Goal: Task Accomplishment & Management: Manage account settings

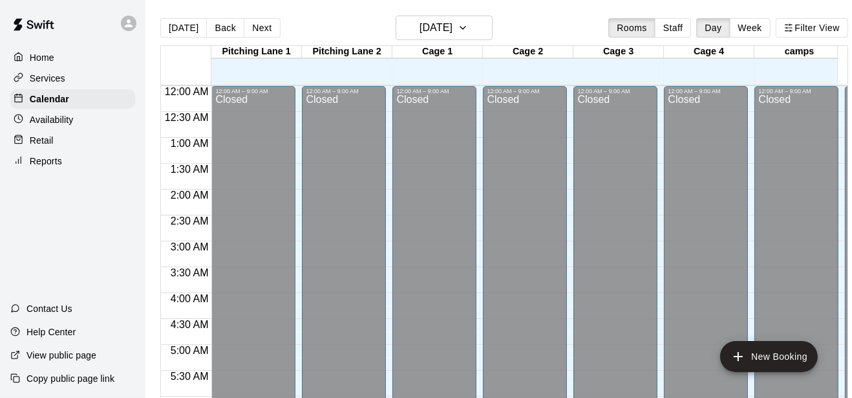
scroll to position [435, 0]
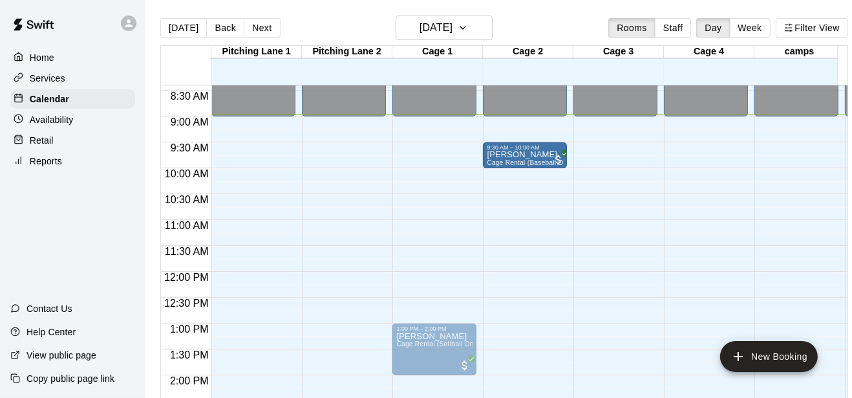
drag, startPoint x: 421, startPoint y: 153, endPoint x: 539, endPoint y: 165, distance: 118.9
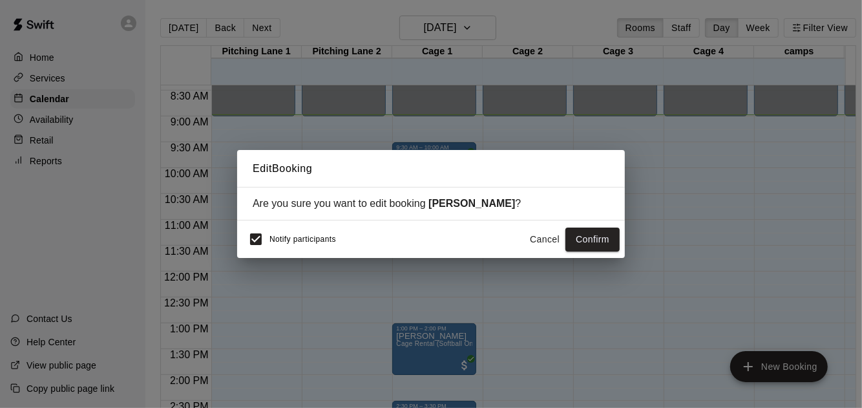
click at [262, 230] on div "Notify participants Cancel Confirm" at bounding box center [431, 238] width 388 height 37
click at [595, 237] on button "Confirm" at bounding box center [593, 240] width 54 height 24
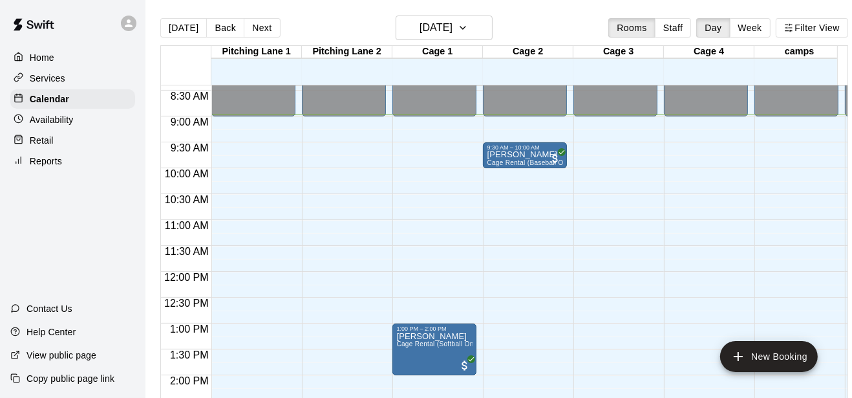
scroll to position [639, 0]
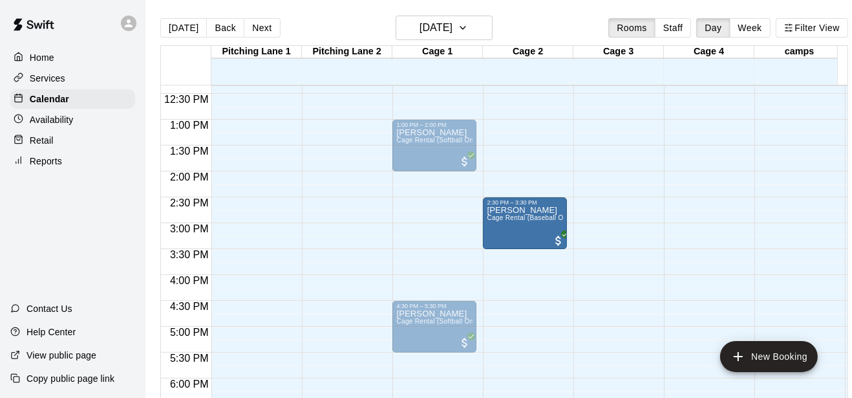
drag, startPoint x: 432, startPoint y: 211, endPoint x: 521, endPoint y: 215, distance: 88.6
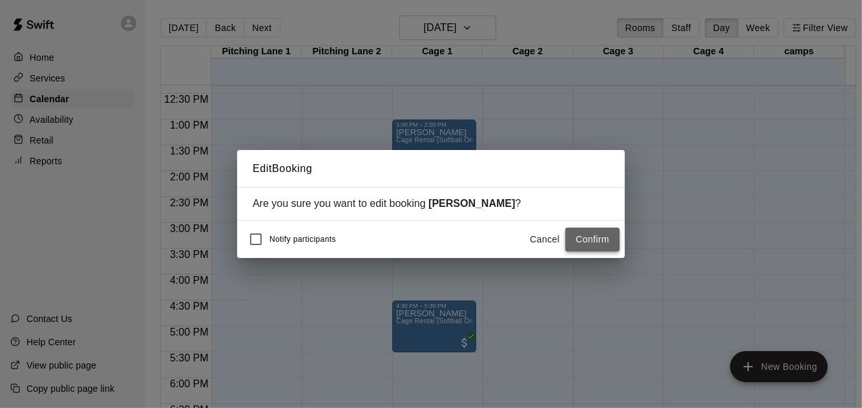
click at [582, 234] on button "Confirm" at bounding box center [593, 240] width 54 height 24
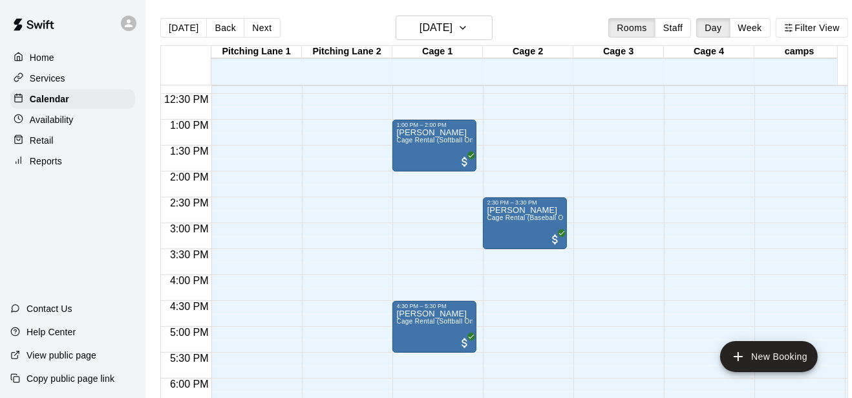
scroll to position [435, 0]
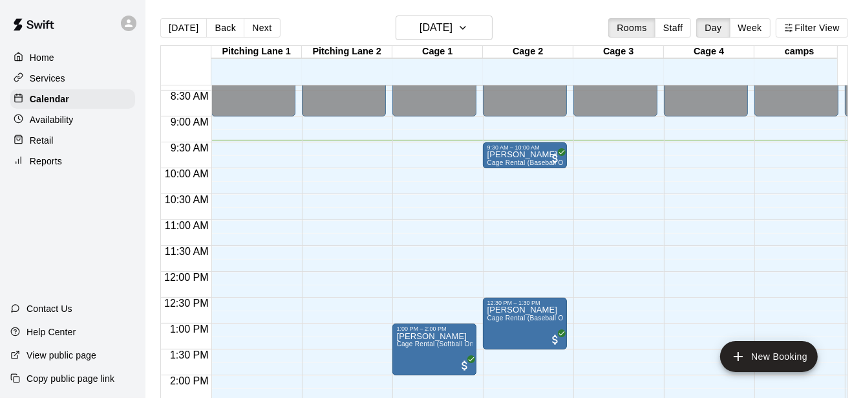
click at [568, 281] on div at bounding box center [528, 277] width 90 height 13
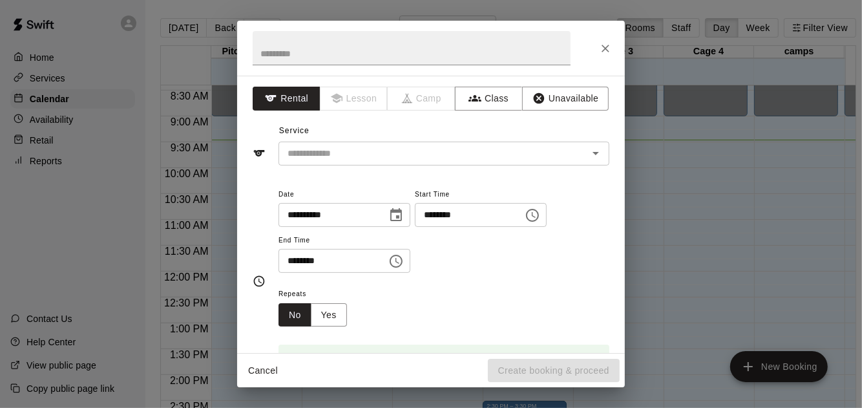
click at [568, 281] on div "**********" at bounding box center [444, 236] width 331 height 100
click at [604, 50] on icon "Close" at bounding box center [606, 49] width 8 height 8
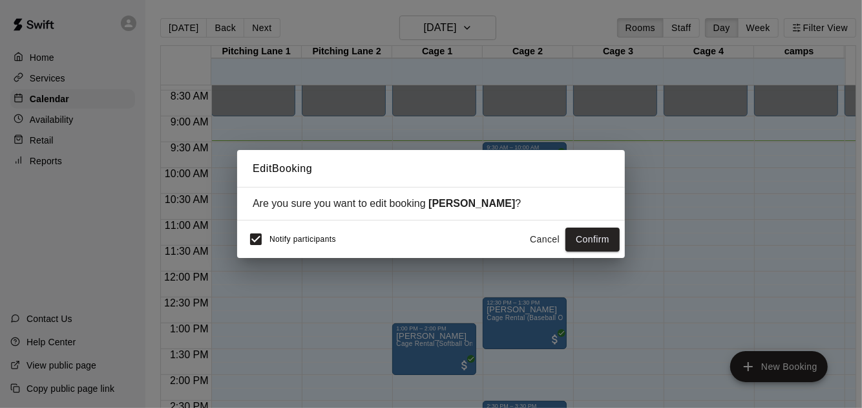
click at [545, 239] on button "Cancel" at bounding box center [544, 240] width 41 height 24
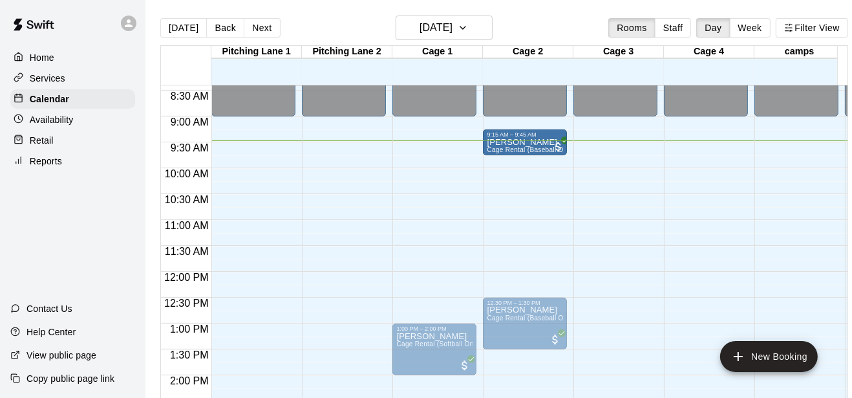
drag, startPoint x: 535, startPoint y: 156, endPoint x: 532, endPoint y: 144, distance: 12.5
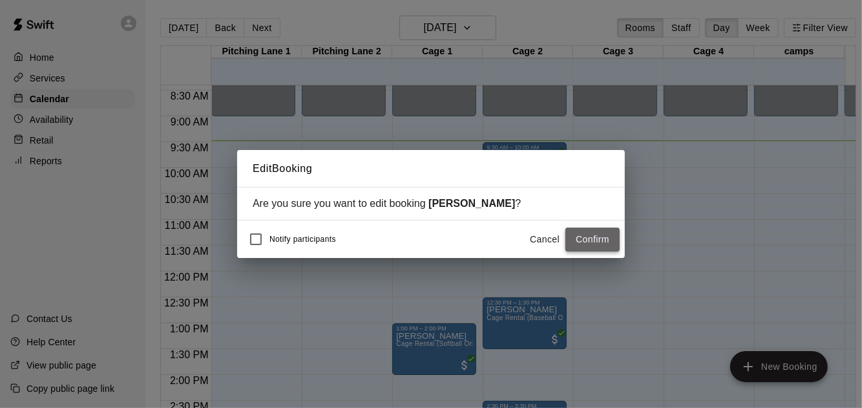
click at [608, 237] on button "Confirm" at bounding box center [593, 240] width 54 height 24
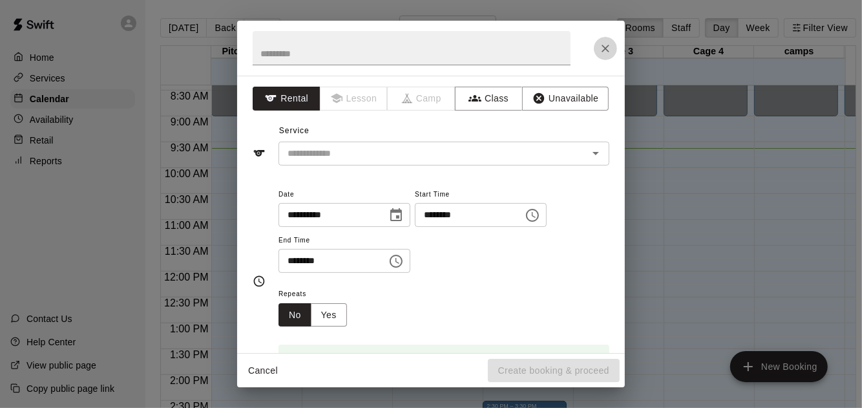
drag, startPoint x: 608, startPoint y: 237, endPoint x: 598, endPoint y: 51, distance: 186.4
click at [598, 51] on button "Close" at bounding box center [605, 48] width 23 height 23
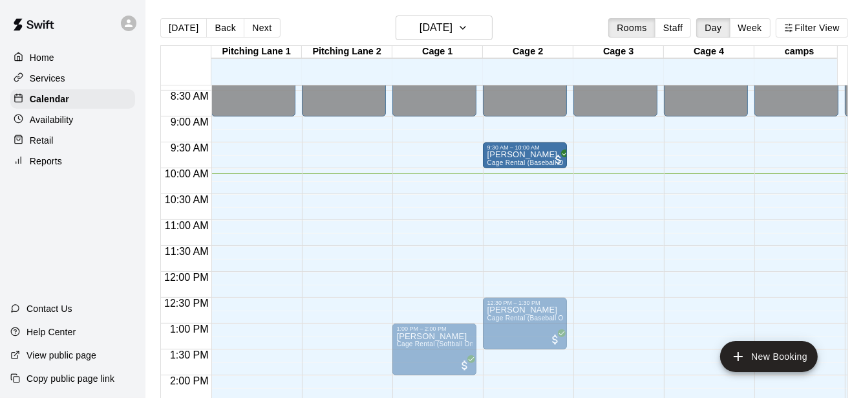
drag, startPoint x: 530, startPoint y: 139, endPoint x: 529, endPoint y: 162, distance: 23.3
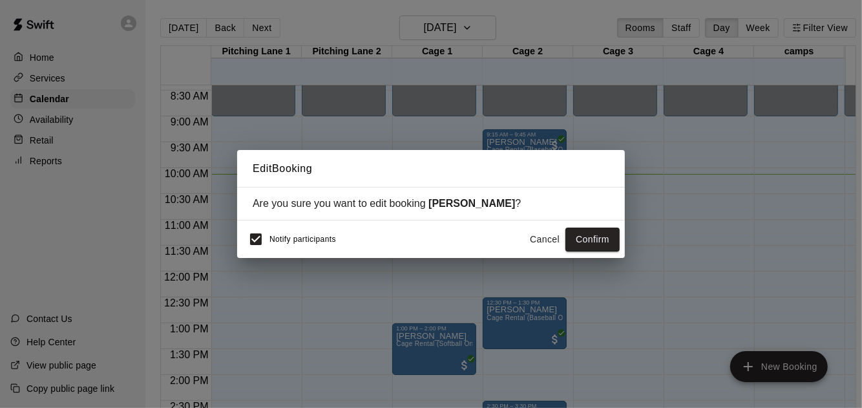
click at [239, 242] on div "Notify participants Cancel Confirm" at bounding box center [431, 238] width 388 height 37
click at [586, 233] on button "Confirm" at bounding box center [593, 240] width 54 height 24
